Goal: Transaction & Acquisition: Purchase product/service

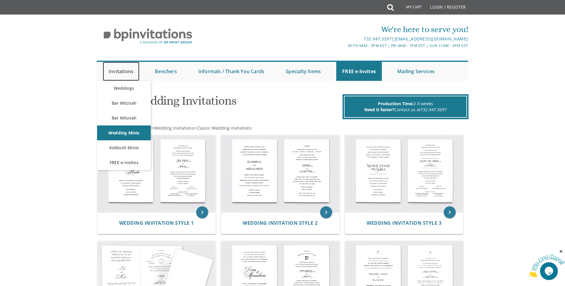
click at [131, 70] on link "Invitations" at bounding box center [121, 71] width 37 height 19
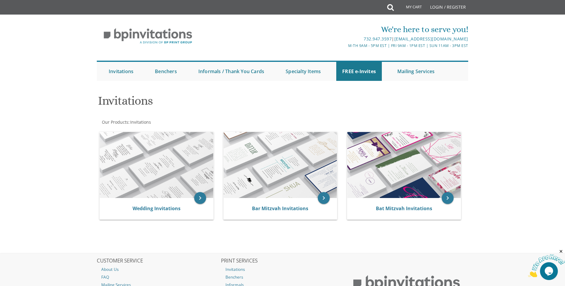
scroll to position [60, 0]
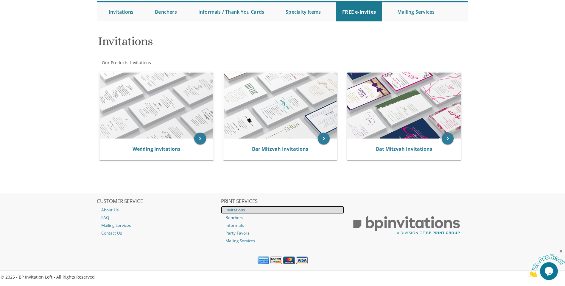
click at [238, 208] on link "Invitations" at bounding box center [282, 210] width 123 height 8
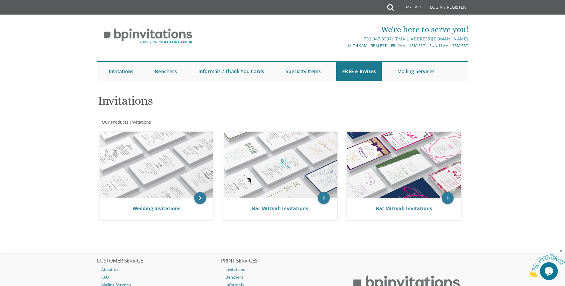
scroll to position [60, 0]
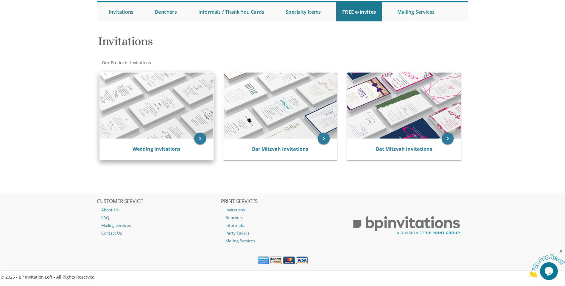
click at [163, 144] on div "Wedding Invitations" at bounding box center [156, 149] width 113 height 21
click at [164, 148] on link "Wedding Invitations" at bounding box center [156, 149] width 48 height 7
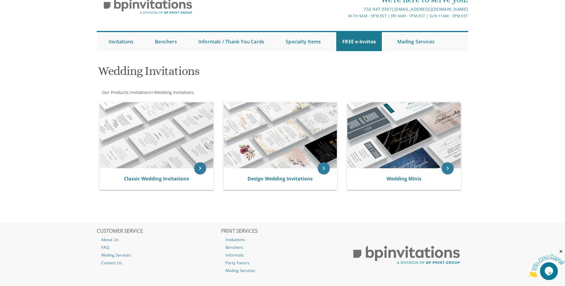
scroll to position [60, 0]
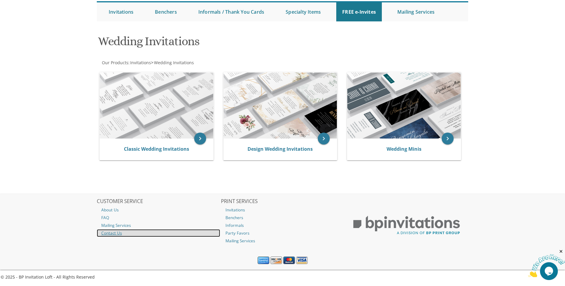
click at [110, 234] on link "Contact Us" at bounding box center [158, 233] width 123 height 8
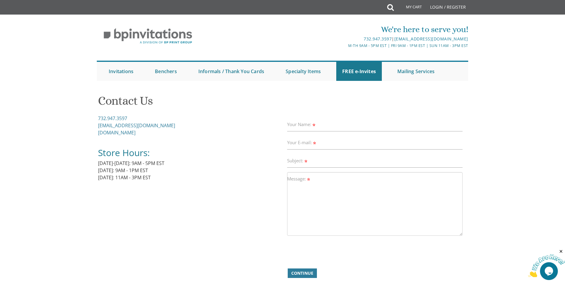
click at [316, 124] on label "Your Name:" at bounding box center [301, 124] width 29 height 6
click at [316, 124] on input "Your Name:" at bounding box center [375, 125] width 176 height 14
type input "Rochel Broyde"
type input "rocheldbroyde@gmail.com"
click at [333, 164] on input "Subject:" at bounding box center [375, 161] width 176 height 14
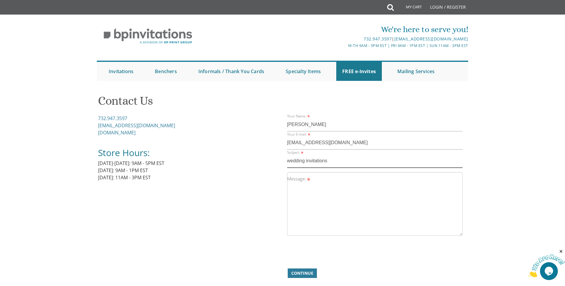
type input "wedding invitations"
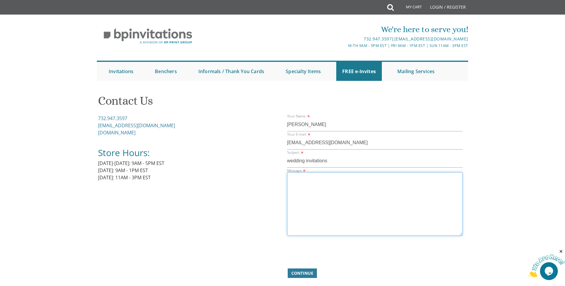
click at [313, 181] on textarea "Message:" at bounding box center [375, 204] width 176 height 64
click at [351, 177] on textarea "Can I make an appointment for wedding invitation?" at bounding box center [375, 204] width 176 height 64
click at [349, 178] on textarea "Can I make an appointment for wedding invitation?" at bounding box center [375, 204] width 176 height 64
type textarea "Can I make an appointment for a wedding invitation?"
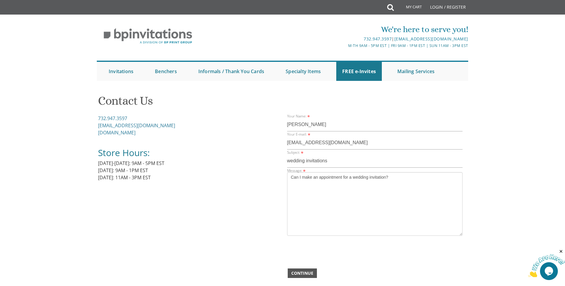
click at [300, 274] on span "Continue" at bounding box center [302, 274] width 22 height 6
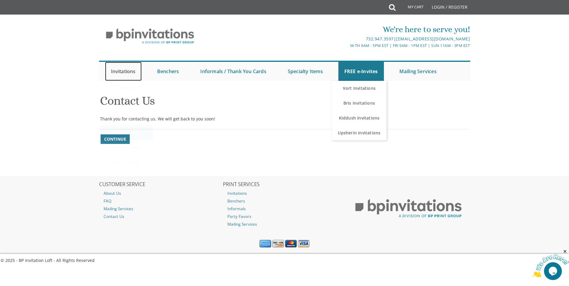
click at [130, 71] on link "Invitations" at bounding box center [123, 71] width 37 height 19
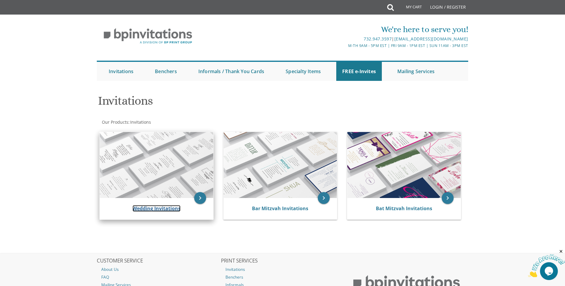
click at [150, 208] on link "Wedding Invitations" at bounding box center [156, 208] width 48 height 7
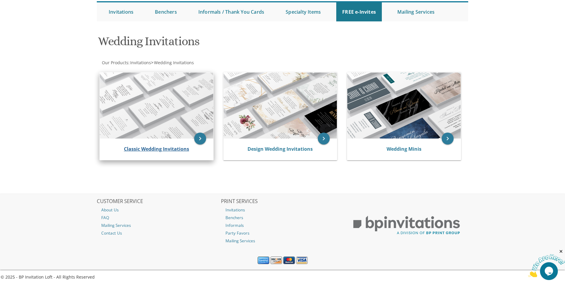
scroll to position [30, 0]
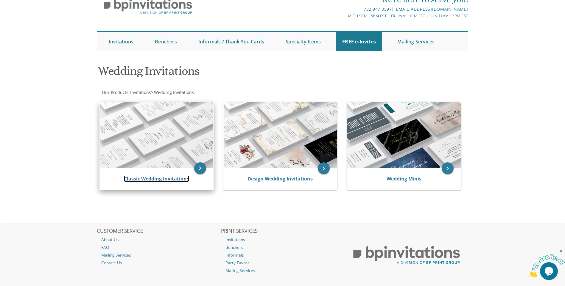
click at [144, 179] on link "Classic Wedding Invitations" at bounding box center [156, 179] width 65 height 7
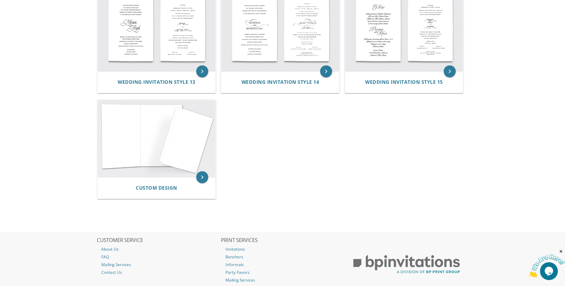
scroll to position [506, 0]
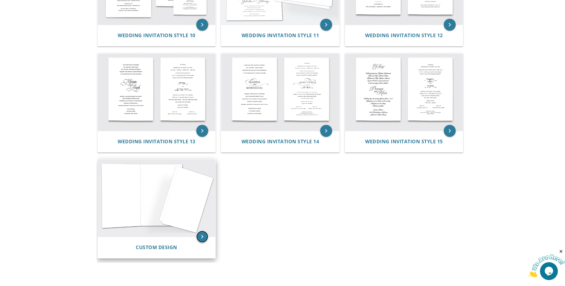
click at [203, 238] on icon "keyboard_arrow_right" at bounding box center [202, 237] width 12 height 12
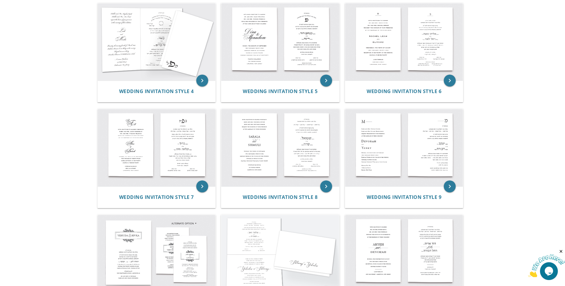
scroll to position [327, 0]
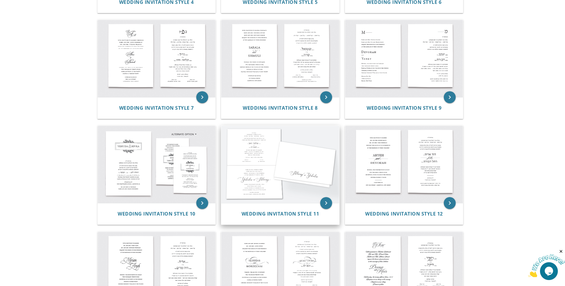
click at [234, 171] on img at bounding box center [280, 164] width 118 height 77
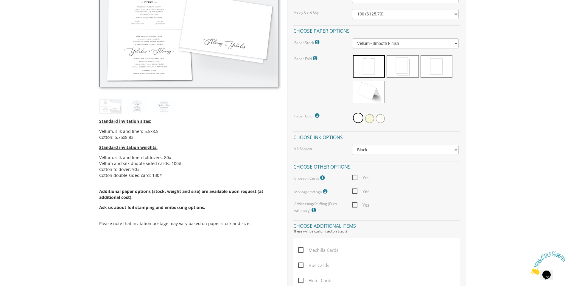
scroll to position [179, 0]
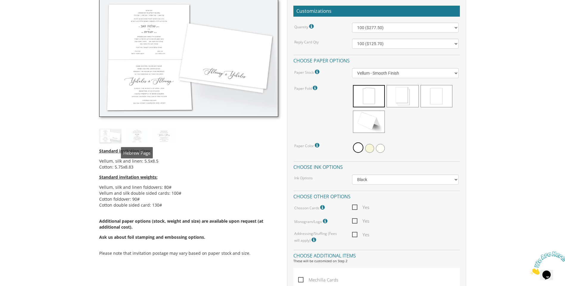
click at [136, 139] on img at bounding box center [137, 136] width 22 height 15
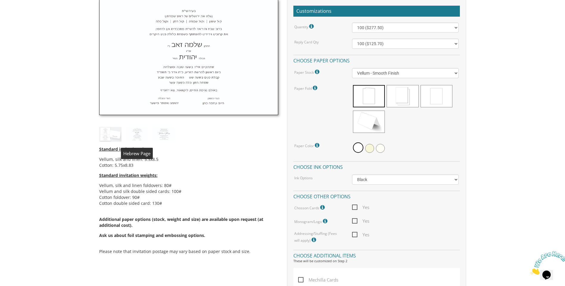
click at [107, 138] on img at bounding box center [110, 134] width 22 height 15
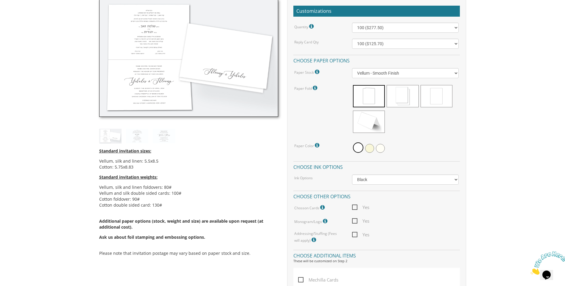
click at [216, 150] on div "Standard invitation sizes: Vellum, silk and linen: 5.5x8.5 Cotton: 5.75x8.83 St…" at bounding box center [188, 203] width 179 height 119
click at [136, 139] on img at bounding box center [137, 136] width 22 height 15
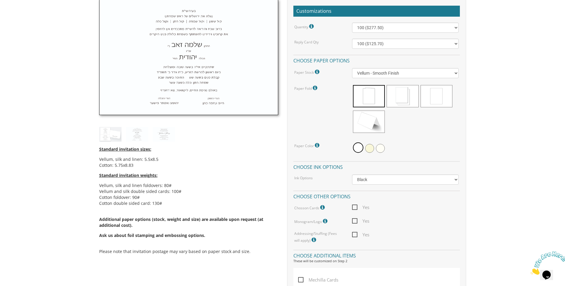
scroll to position [119, 0]
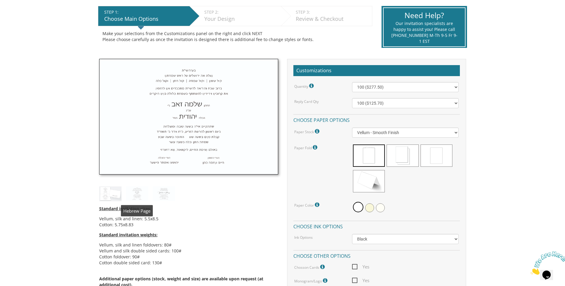
click at [132, 198] on img at bounding box center [137, 194] width 22 height 15
click at [136, 196] on img at bounding box center [137, 194] width 22 height 15
click at [159, 197] on img at bounding box center [164, 194] width 22 height 15
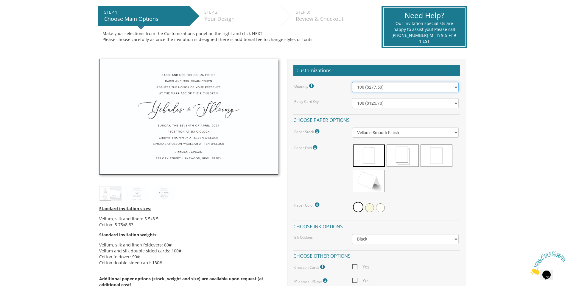
click at [456, 89] on select "100 ($277.50) 200 ($330.45) 300 ($380.65) 400 ($432.70) 500 ($482.10) 600 ($534…" at bounding box center [405, 87] width 107 height 10
click at [456, 88] on select "100 ($277.50) 200 ($330.45) 300 ($380.65) 400 ($432.70) 500 ($482.10) 600 ($534…" at bounding box center [405, 87] width 107 height 10
select select "1000"
click at [352, 82] on select "100 ($277.50) 200 ($330.45) 300 ($380.65) 400 ($432.70) 500 ($482.10) 600 ($534…" at bounding box center [405, 87] width 107 height 10
